Goal: Check status: Check status

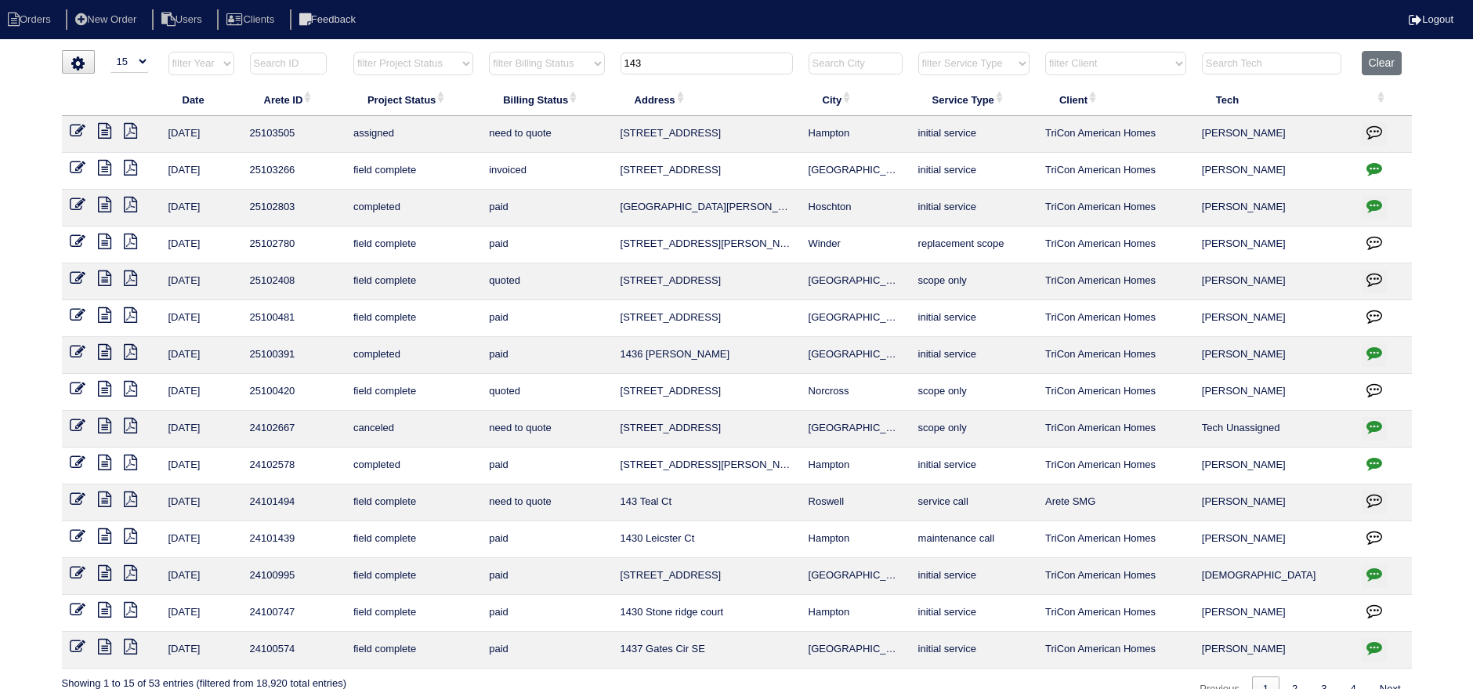
select select "15"
click at [1361, 67] on button "Clear" at bounding box center [1381, 63] width 40 height 24
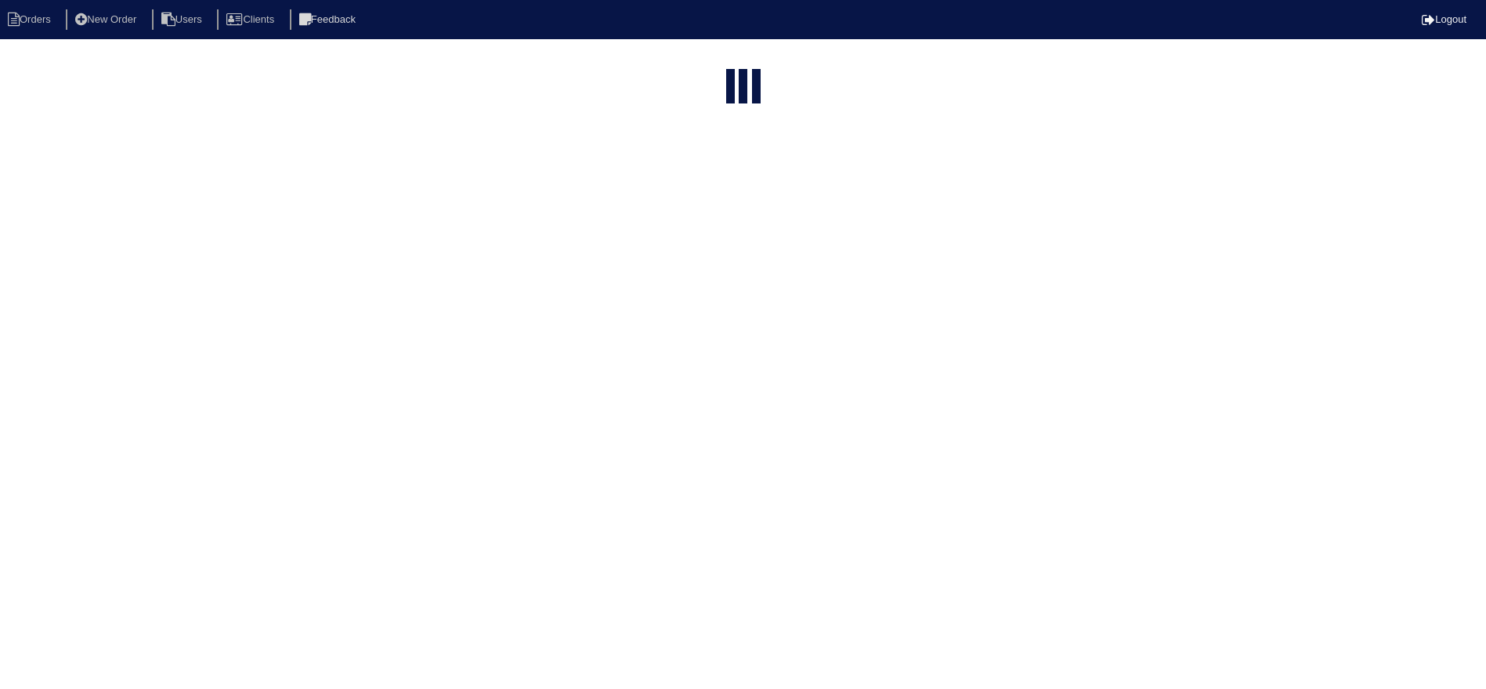
select select "15"
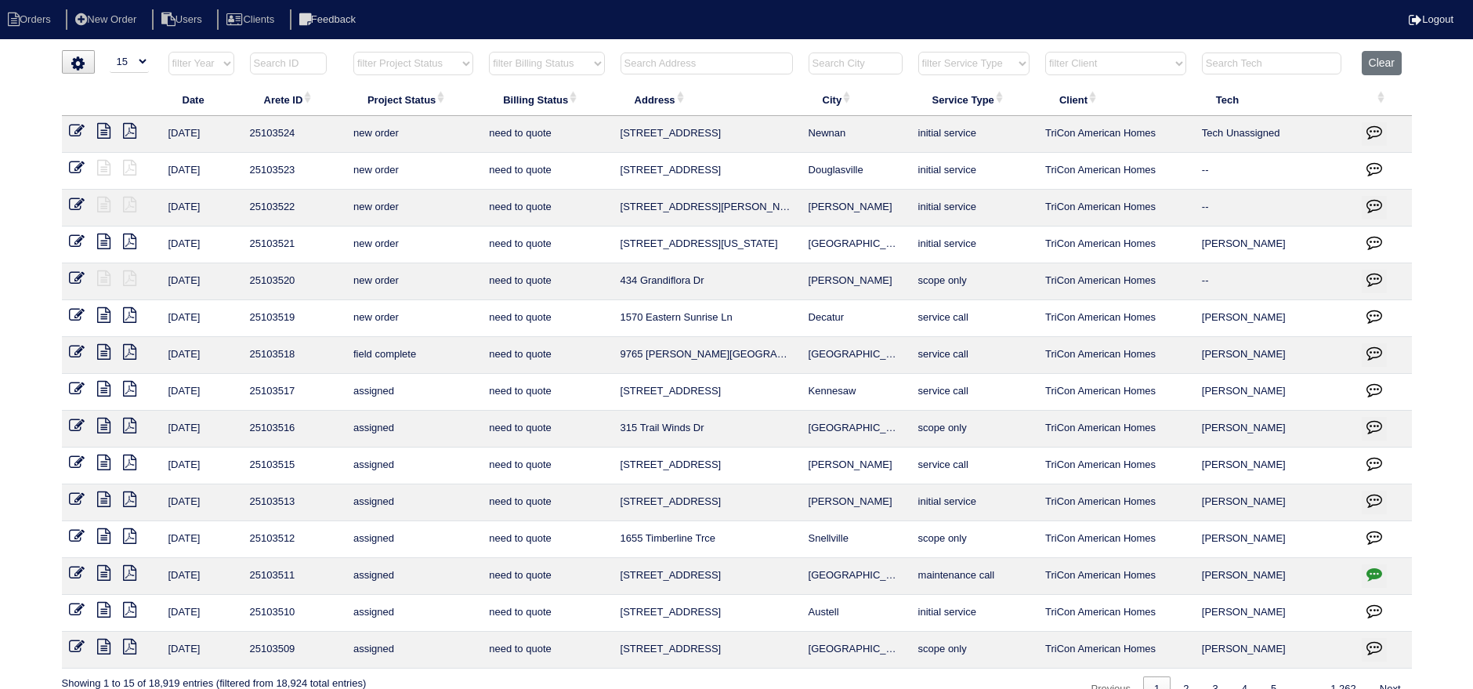
drag, startPoint x: 414, startPoint y: 60, endPoint x: 421, endPoint y: 74, distance: 15.8
click at [414, 61] on select "filter Project Status -- Any Project Status -- new order assigned in progress f…" at bounding box center [413, 63] width 120 height 23
click at [353, 52] on select "filter Project Status -- Any Project Status -- new order assigned in progress f…" at bounding box center [413, 63] width 120 height 23
select select "new order"
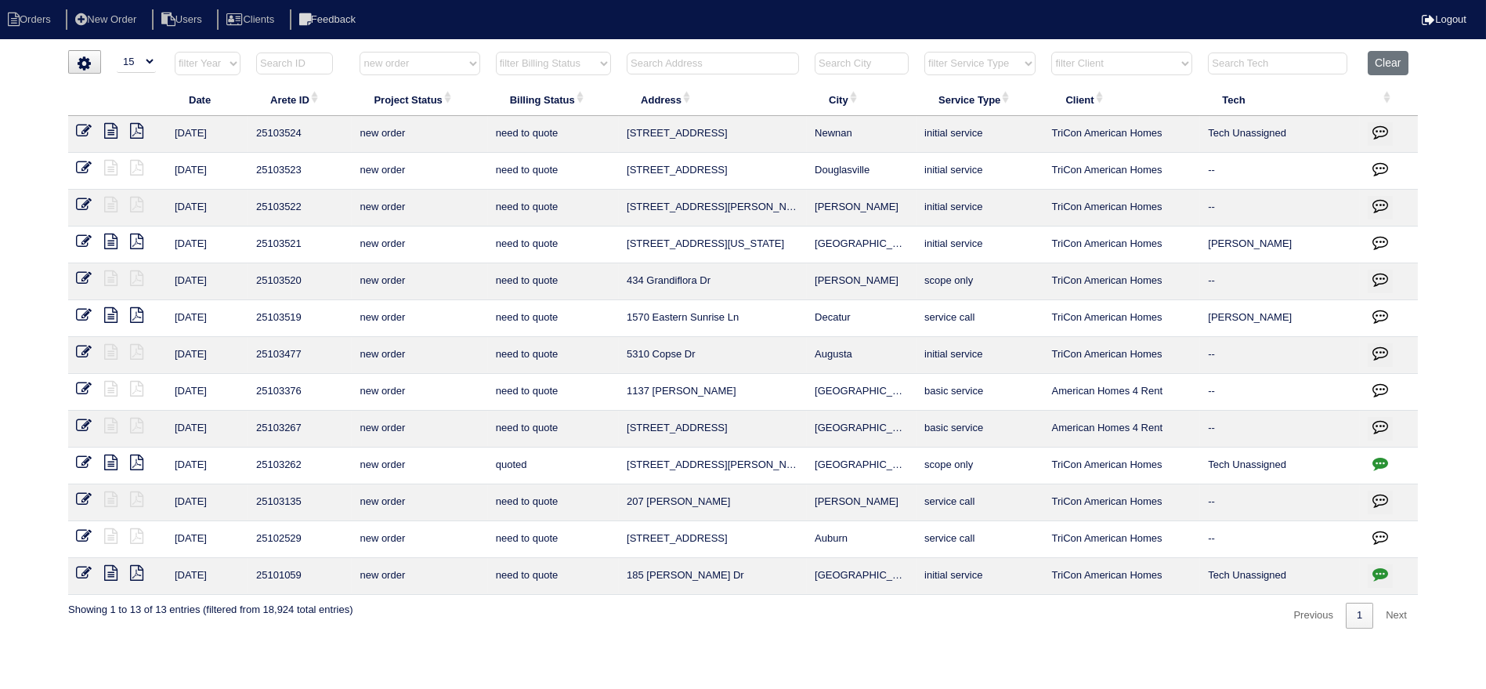
click at [1388, 50] on div "▼ 10 15 25 50 200 500 Search: Date Arete ID Project Status Billing Status Addre…" at bounding box center [743, 339] width 1350 height 578
click at [1389, 53] on button "Clear" at bounding box center [1388, 63] width 40 height 24
select select
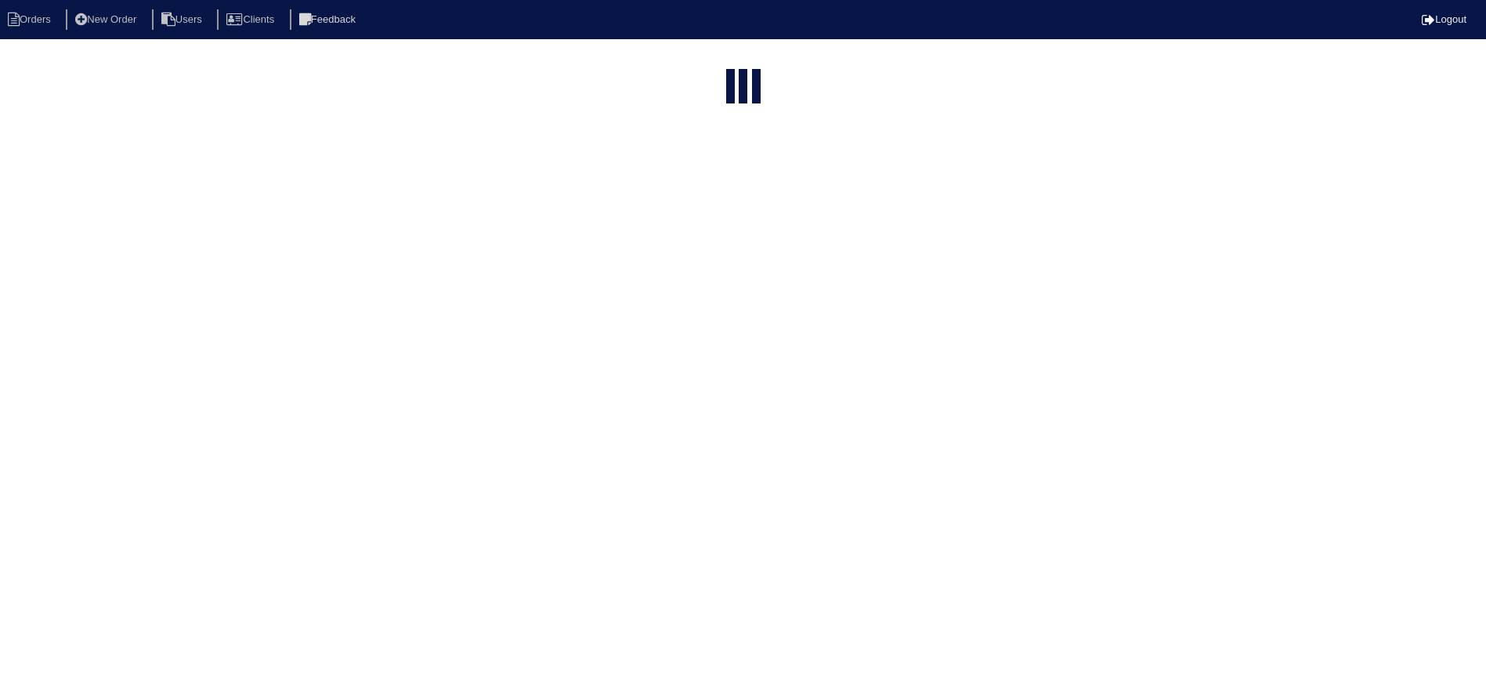
select select "15"
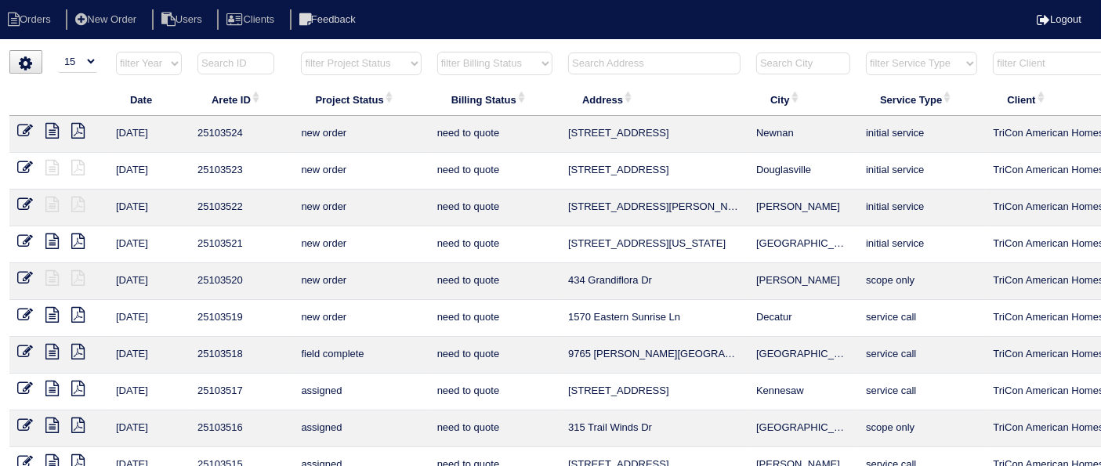
click at [604, 61] on input "text" at bounding box center [654, 63] width 172 height 22
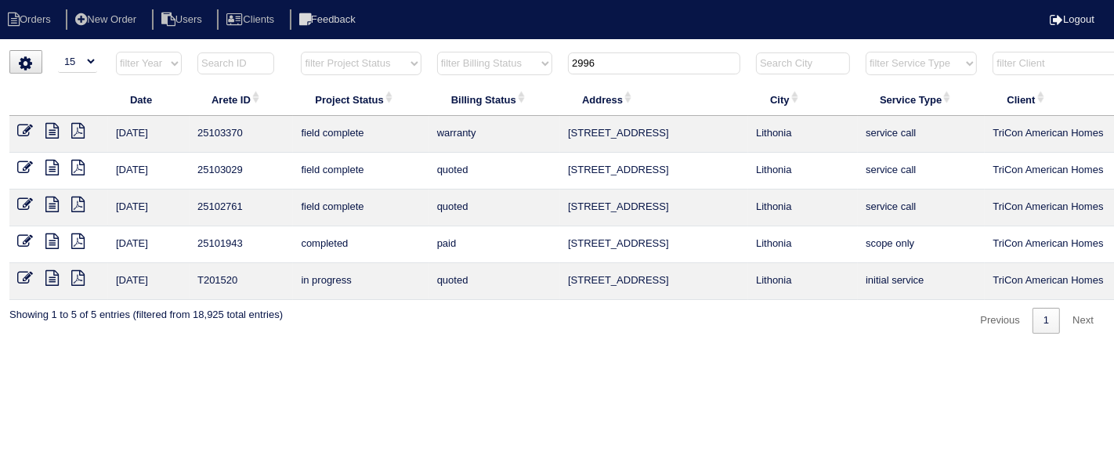
type input "2996"
click at [56, 132] on icon at bounding box center [51, 131] width 13 height 16
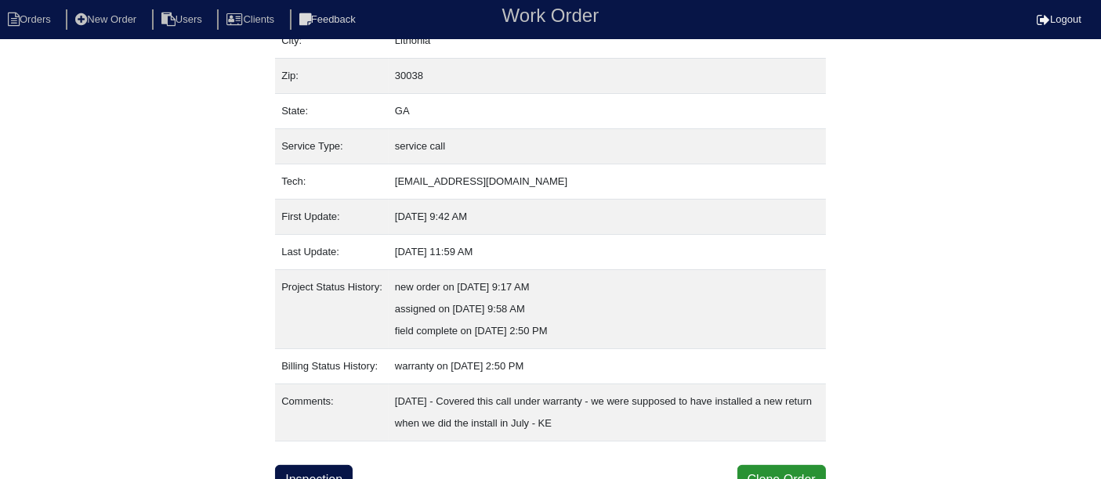
scroll to position [144, 0]
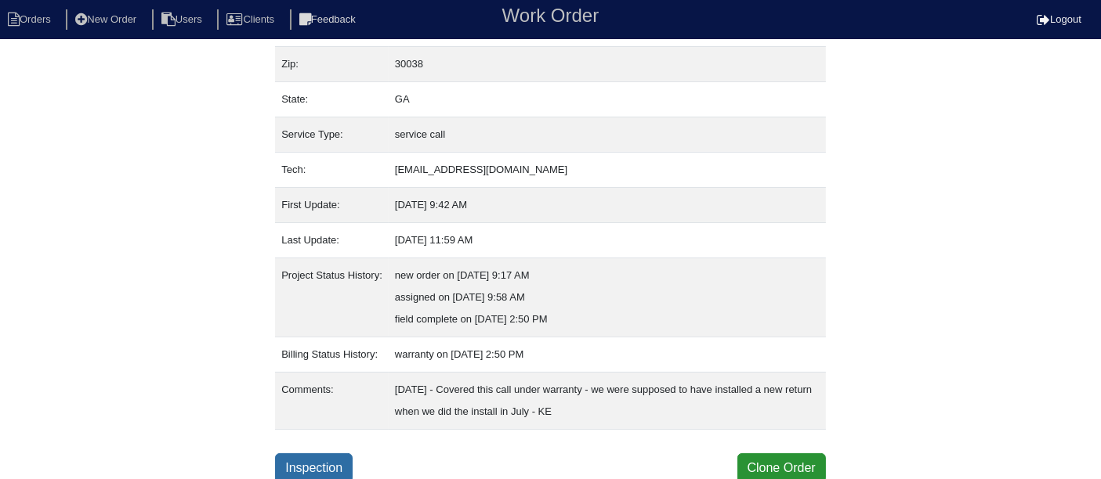
click at [312, 457] on link "Inspection" at bounding box center [314, 469] width 78 height 30
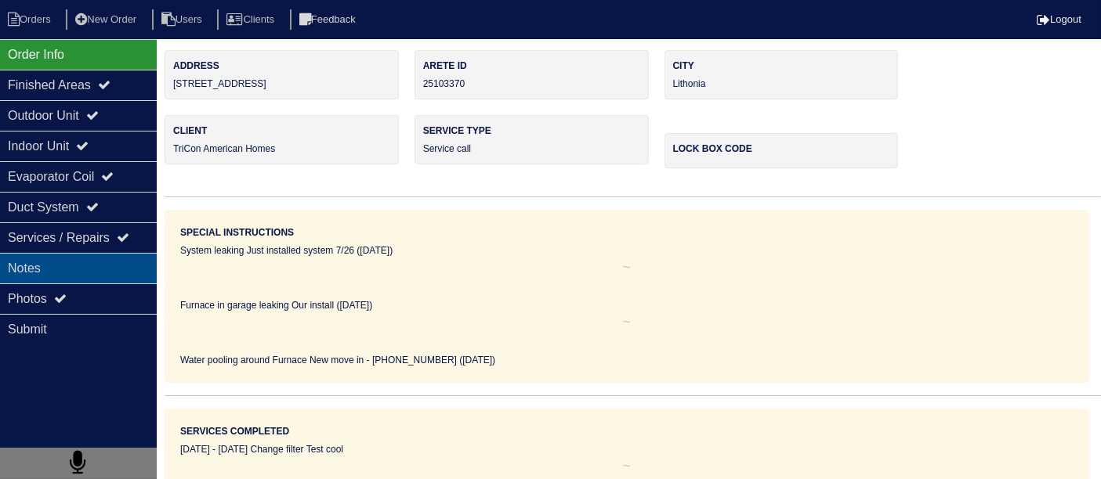
click at [80, 277] on div "Notes" at bounding box center [78, 268] width 157 height 31
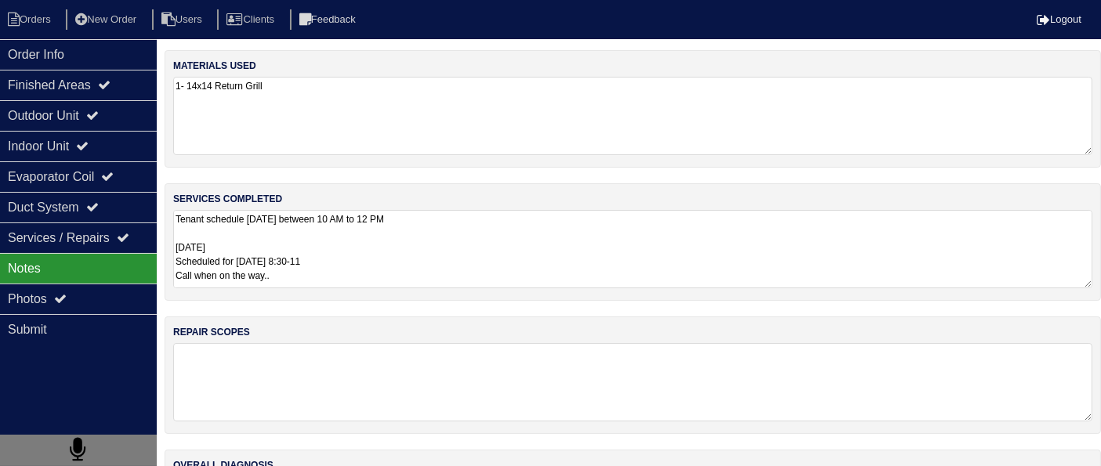
click at [327, 263] on textarea "Tenant schedule [DATE] between 10 AM to 12 PM [DATE] Scheduled for [DATE] 8:30-…" at bounding box center [632, 249] width 919 height 78
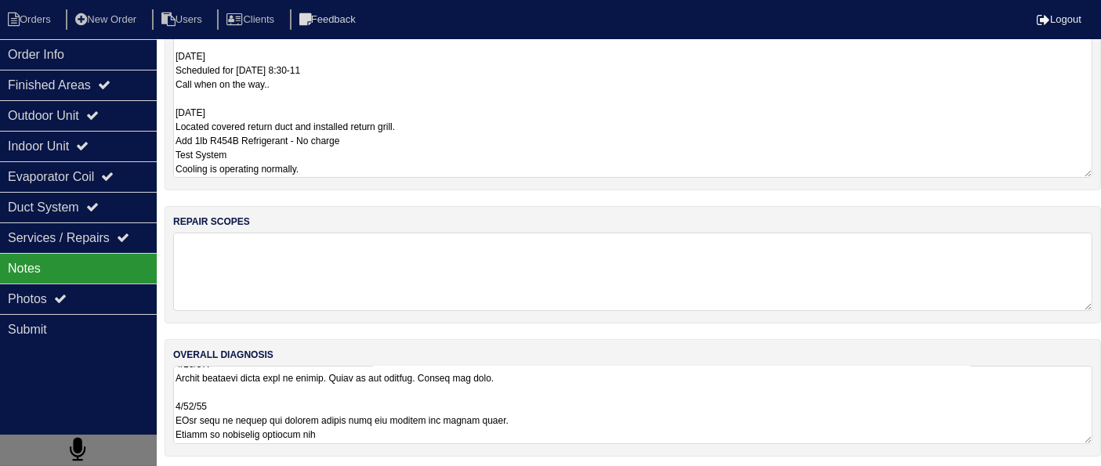
scroll to position [193, 0]
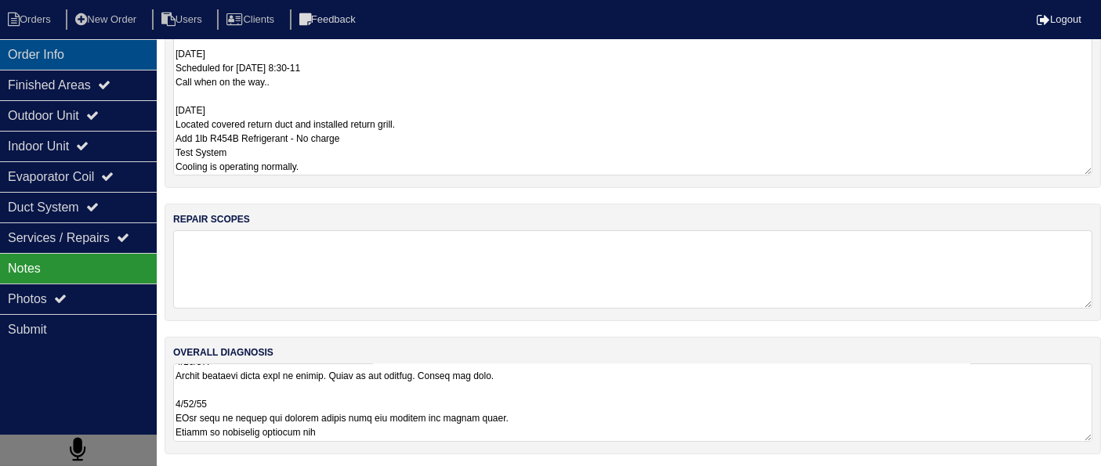
click at [75, 67] on div "Order Info" at bounding box center [78, 54] width 157 height 31
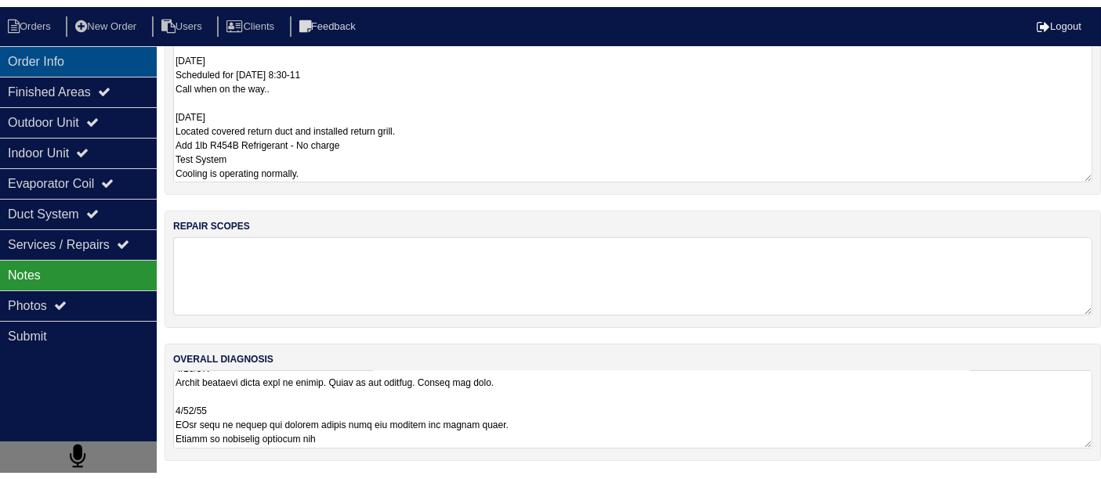
scroll to position [113, 0]
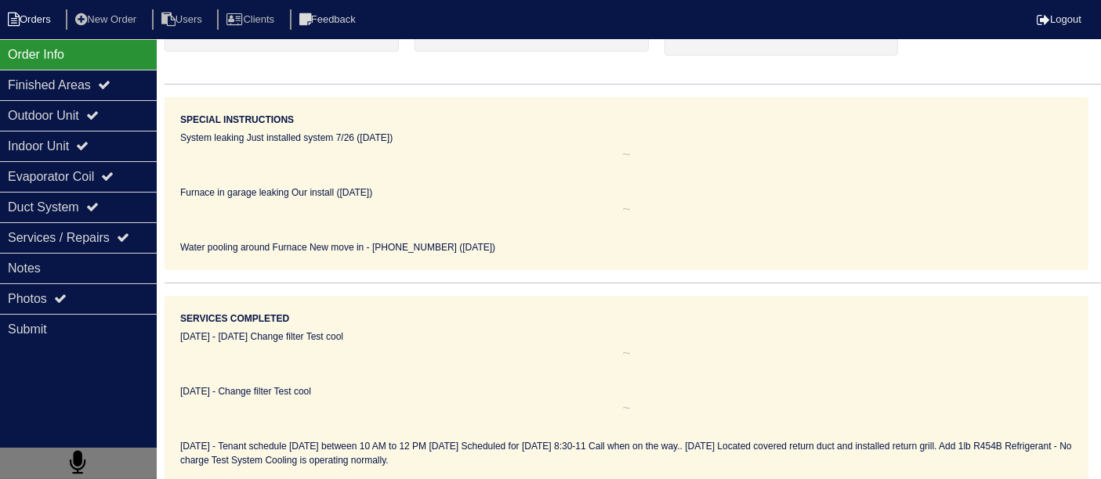
click at [31, 13] on li "Orders" at bounding box center [31, 19] width 63 height 21
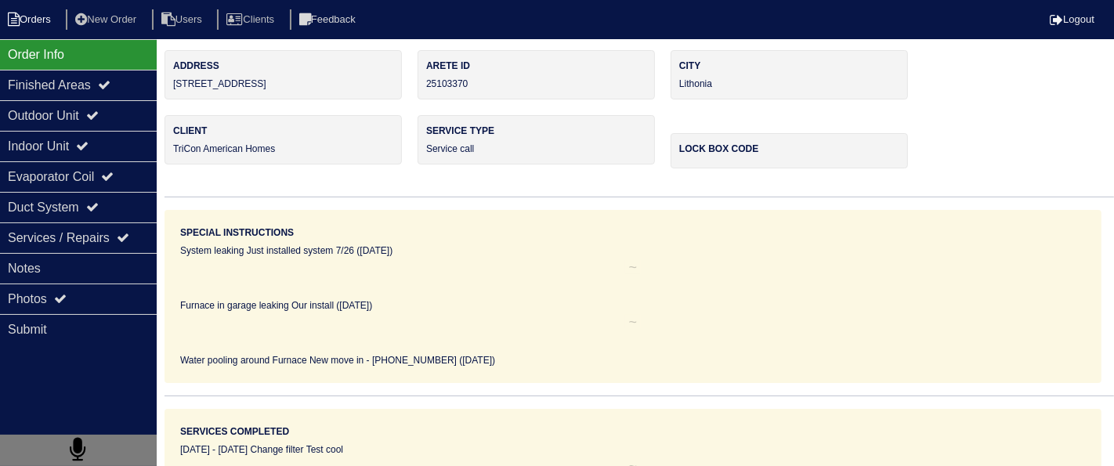
select select "15"
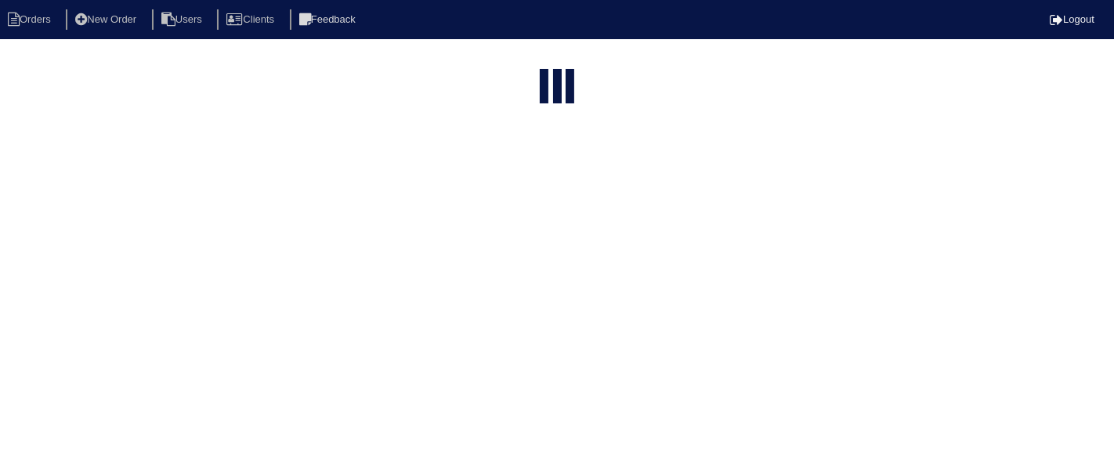
type input "2996"
